Goal: Task Accomplishment & Management: Use online tool/utility

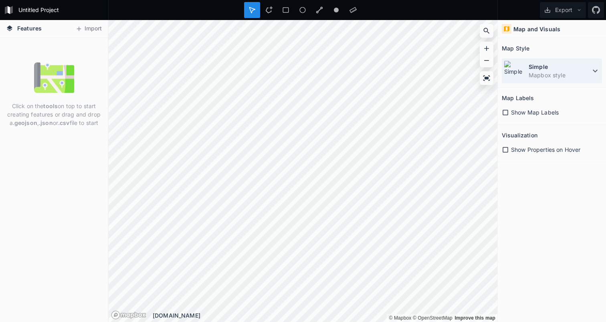
click at [538, 76] on dd "Mapbox style" at bounding box center [560, 75] width 62 height 8
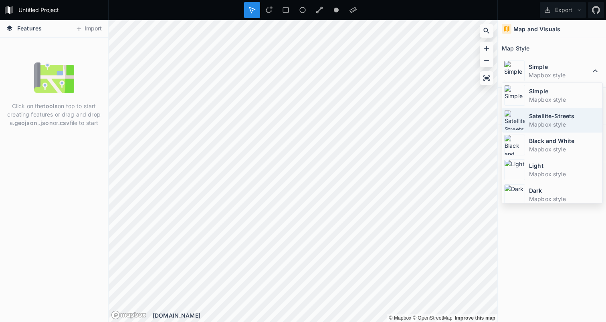
click at [548, 119] on dt "Satellite-Streets" at bounding box center [564, 116] width 71 height 8
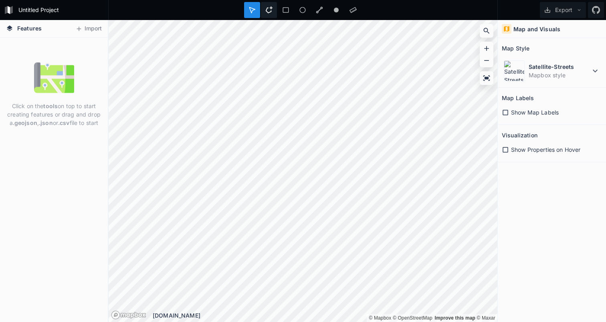
click at [270, 8] on icon at bounding box center [268, 9] width 7 height 7
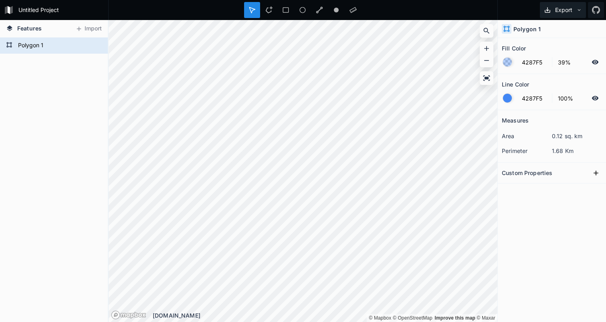
click at [567, 8] on button "Export" at bounding box center [563, 10] width 46 height 16
click at [564, 170] on div "Custom Properties" at bounding box center [552, 173] width 100 height 12
click at [558, 173] on div "Custom Properties" at bounding box center [552, 173] width 100 height 12
click at [600, 174] on button at bounding box center [596, 173] width 12 height 12
click at [516, 189] on input "property 1" at bounding box center [522, 187] width 40 height 12
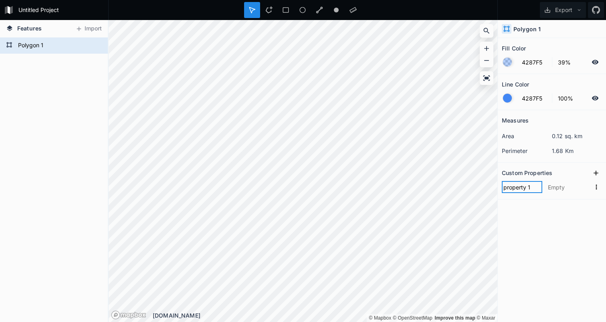
click at [516, 189] on input "property 1" at bounding box center [522, 187] width 40 height 12
click at [596, 8] on icon at bounding box center [596, 10] width 8 height 8
click at [571, 12] on button "Export" at bounding box center [563, 10] width 46 height 16
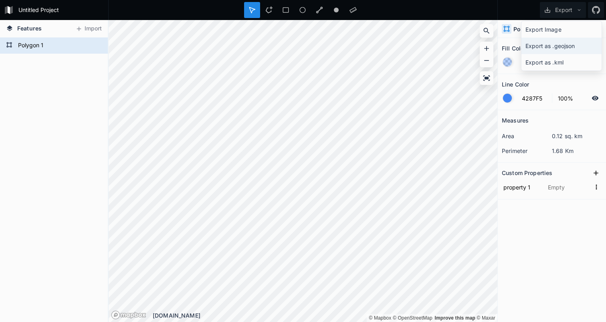
click at [556, 44] on div "Export as .geojson" at bounding box center [562, 46] width 80 height 16
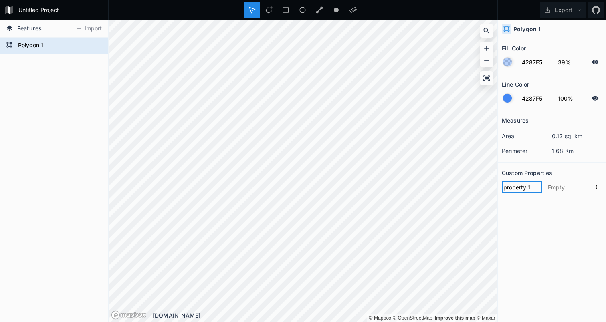
click at [518, 191] on input "property 1" at bounding box center [522, 187] width 40 height 12
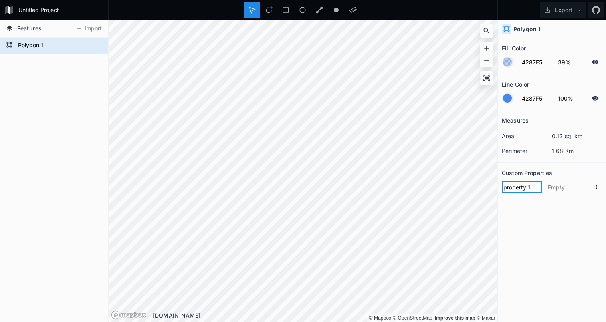
click at [518, 191] on input "property 1" at bounding box center [522, 187] width 40 height 12
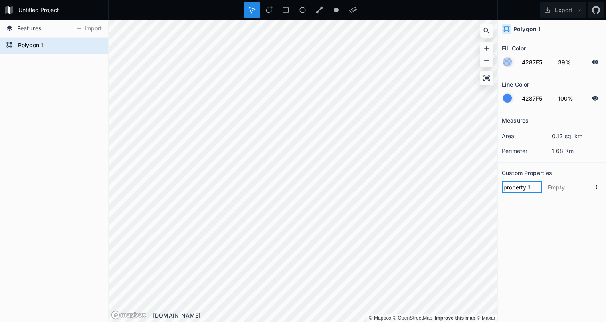
click at [518, 191] on input "property 1" at bounding box center [522, 187] width 40 height 12
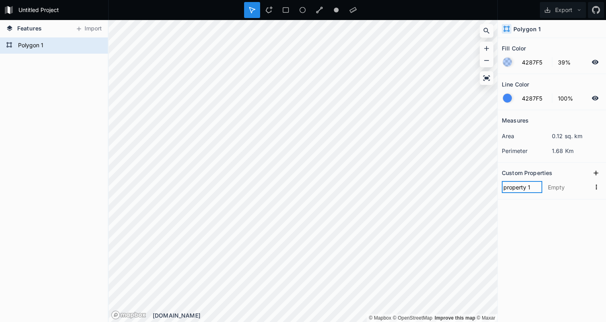
click at [518, 191] on input "property 1" at bounding box center [522, 187] width 40 height 12
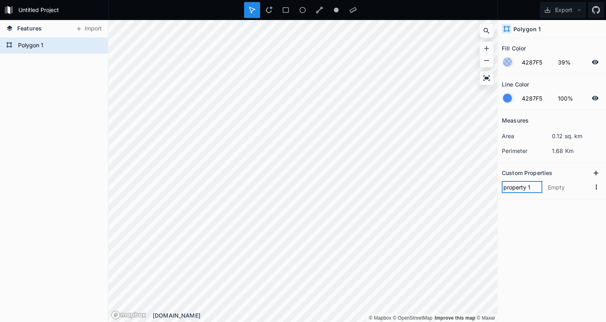
click at [518, 191] on input "property 1" at bounding box center [522, 187] width 40 height 12
